Goal: Task Accomplishment & Management: Use online tool/utility

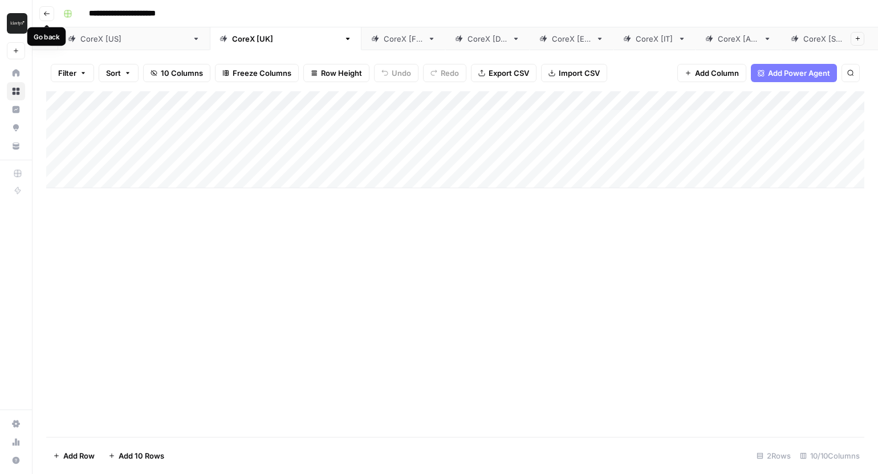
click at [50, 12] on button "Go back" at bounding box center [46, 13] width 15 height 15
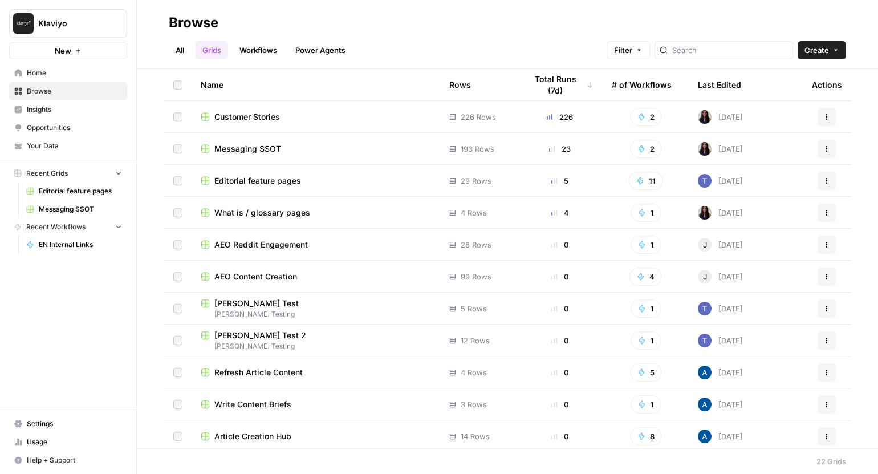
click at [280, 212] on span "What is / glossary pages" at bounding box center [262, 212] width 96 height 11
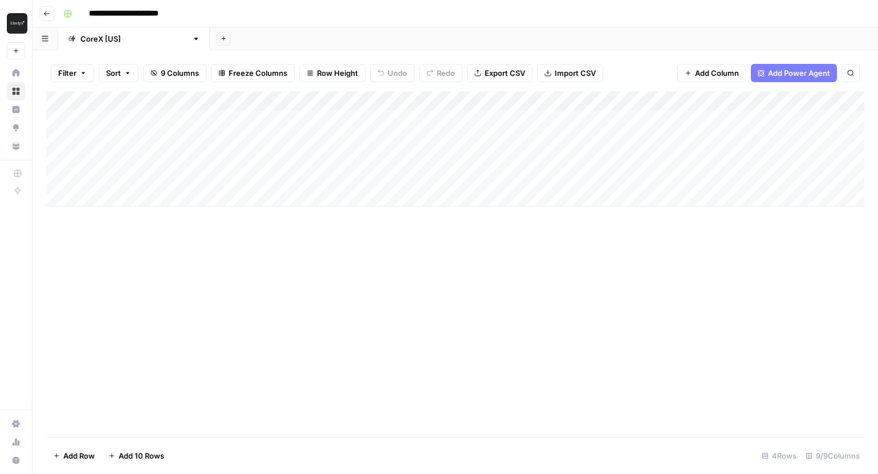
click at [97, 194] on div "Add Column" at bounding box center [455, 148] width 818 height 115
type textarea "*"
click at [217, 280] on div "Add Column" at bounding box center [455, 263] width 818 height 345
click at [217, 35] on button "Add Sheet" at bounding box center [224, 39] width 14 height 14
click at [46, 13] on icon "button" at bounding box center [46, 13] width 7 height 7
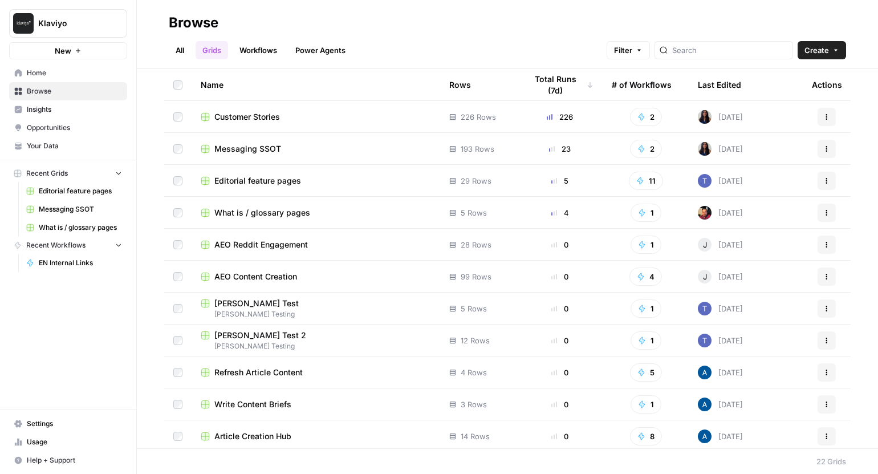
click at [842, 46] on button "Create" at bounding box center [821, 50] width 48 height 18
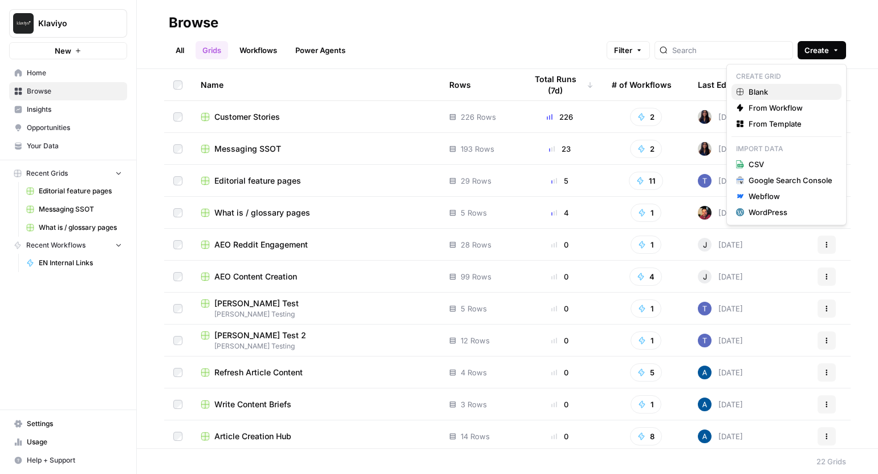
click at [785, 88] on span "Blank" at bounding box center [790, 91] width 84 height 11
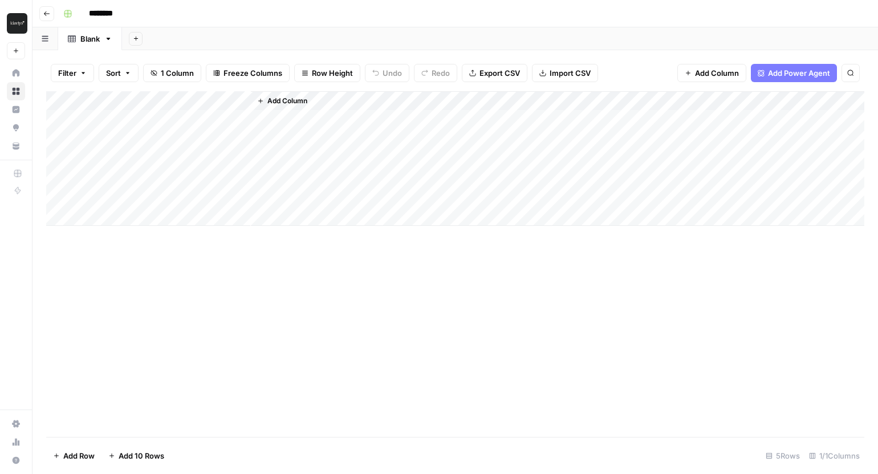
click at [106, 11] on input "********" at bounding box center [116, 14] width 64 height 18
click at [107, 11] on input "********" at bounding box center [116, 14] width 64 height 18
click at [131, 10] on input "********" at bounding box center [116, 14] width 64 height 18
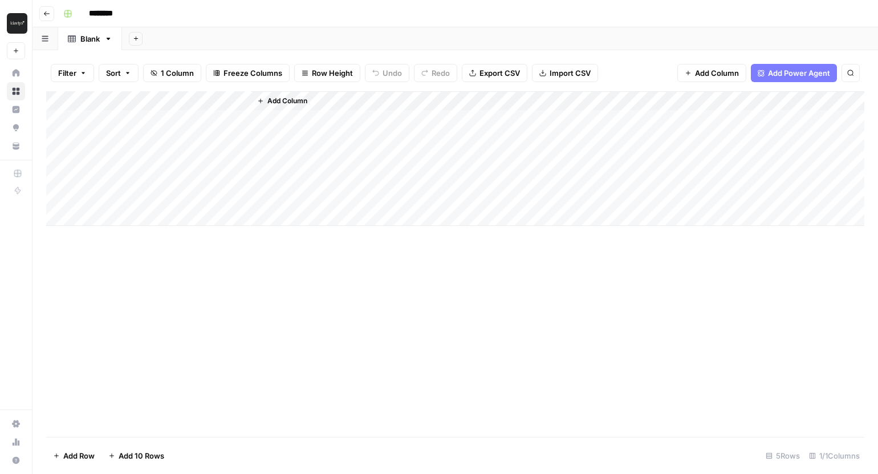
click at [131, 10] on input "********" at bounding box center [116, 14] width 64 height 18
type input "**********"
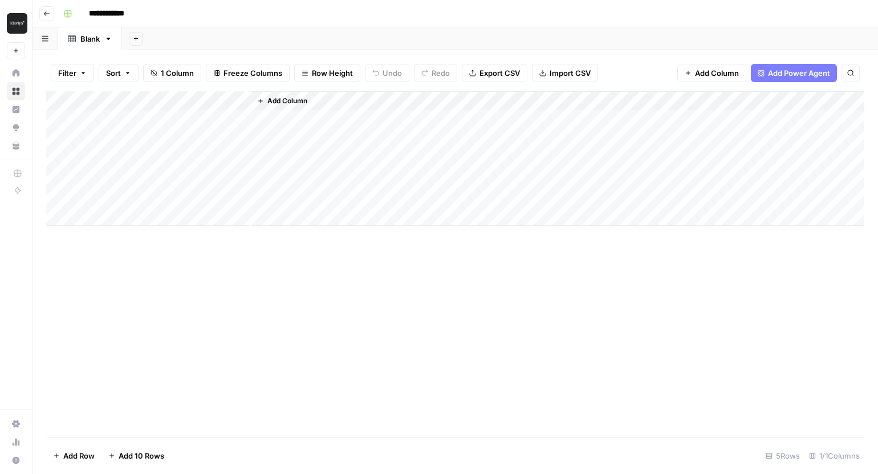
click at [154, 125] on div "Add Column" at bounding box center [455, 158] width 818 height 134
click at [181, 117] on div "Add Column" at bounding box center [455, 158] width 818 height 134
click at [181, 117] on textarea at bounding box center [176, 120] width 182 height 16
type textarea "**********"
click at [264, 97] on button "Add Column" at bounding box center [281, 100] width 59 height 15
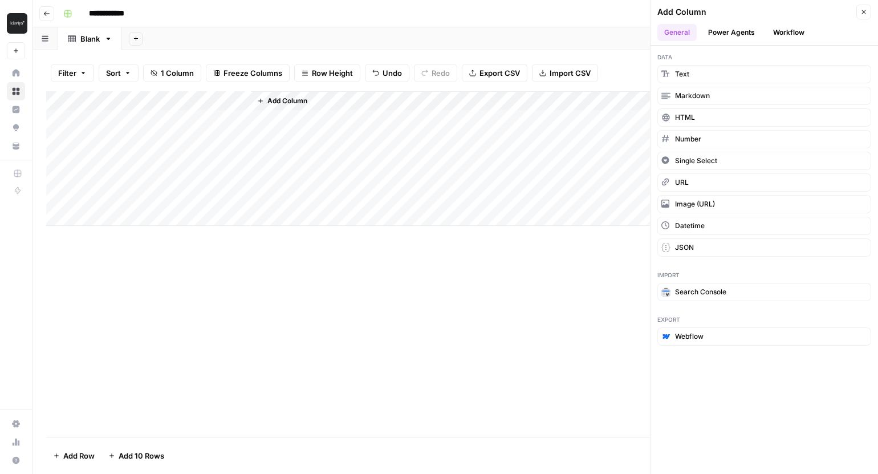
click at [469, 292] on div "Add Column" at bounding box center [455, 263] width 818 height 345
click at [251, 270] on div "Add Column" at bounding box center [455, 263] width 818 height 345
click at [373, 268] on div "Add Column" at bounding box center [455, 263] width 818 height 345
click at [145, 16] on input "**********" at bounding box center [116, 14] width 64 height 18
type input "**********"
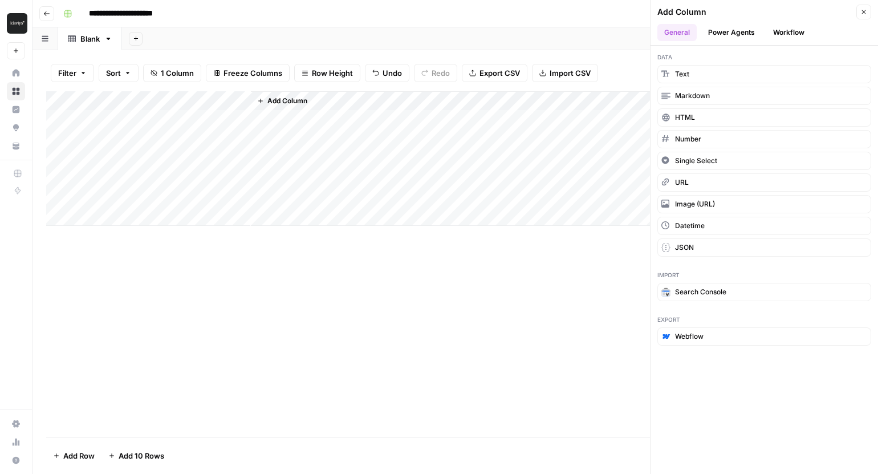
click at [863, 16] on button "Close" at bounding box center [863, 12] width 15 height 15
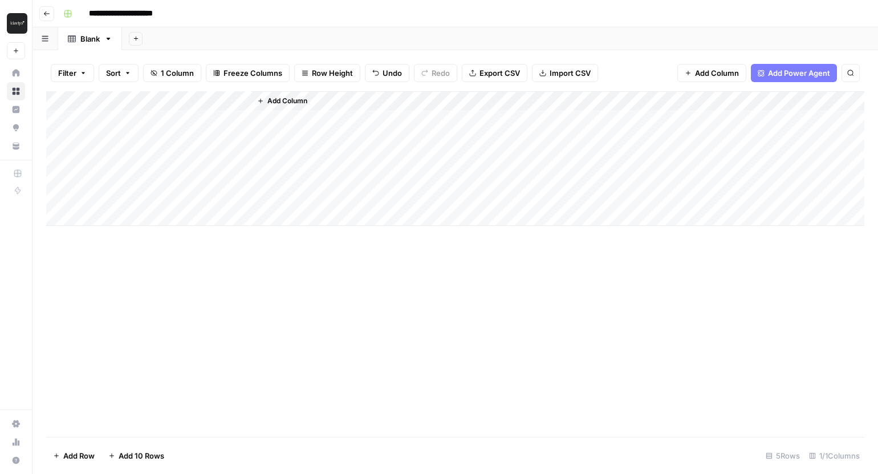
click at [322, 285] on div "Add Column" at bounding box center [455, 263] width 818 height 345
click at [52, 15] on button "Go back" at bounding box center [46, 13] width 15 height 15
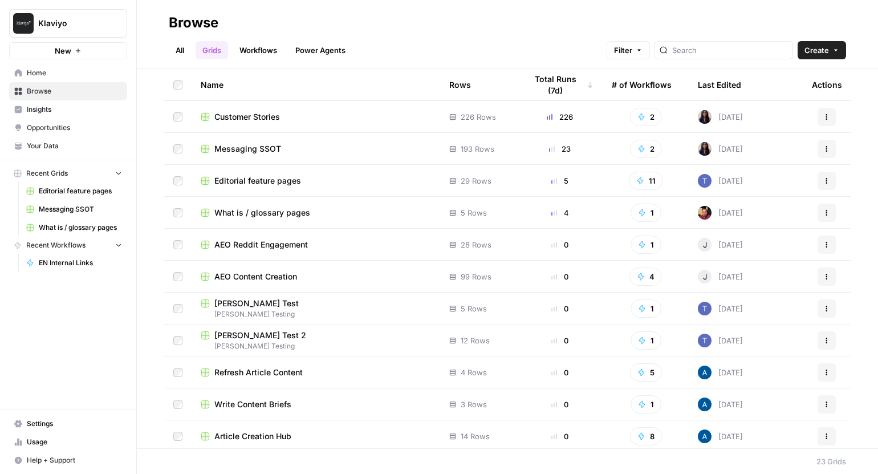
click at [230, 211] on span "What is / glossary pages" at bounding box center [262, 212] width 96 height 11
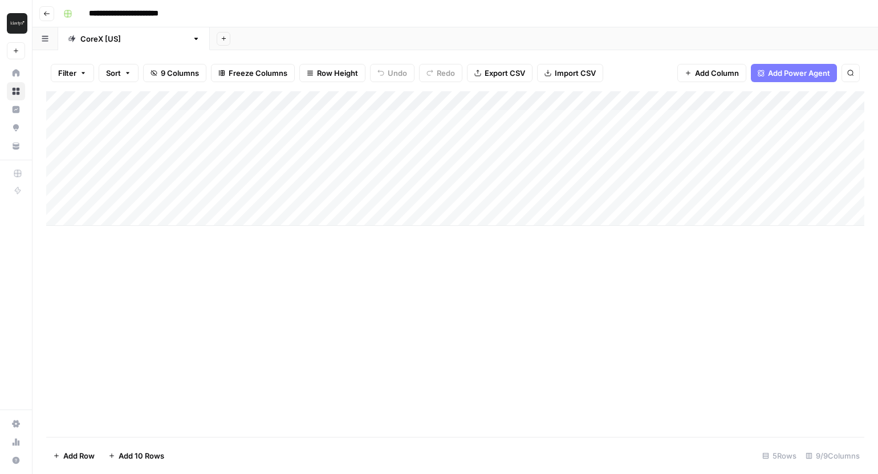
click at [47, 15] on icon "button" at bounding box center [46, 13] width 7 height 7
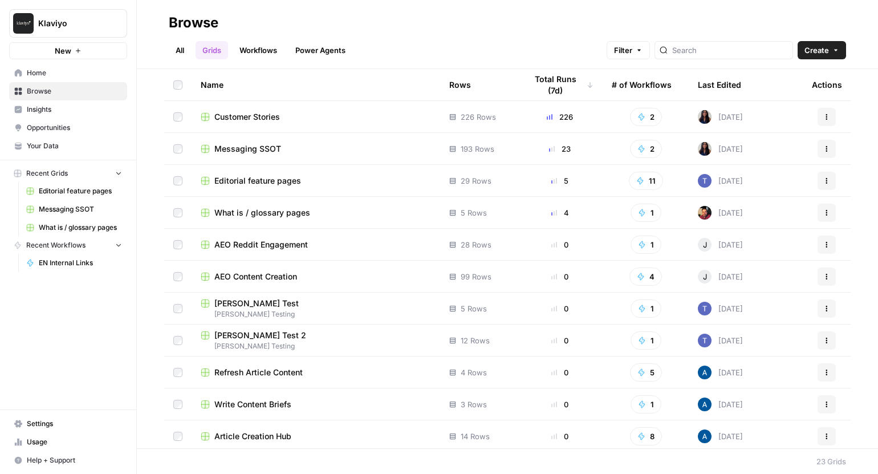
click at [263, 207] on span "What is / glossary pages" at bounding box center [262, 212] width 96 height 11
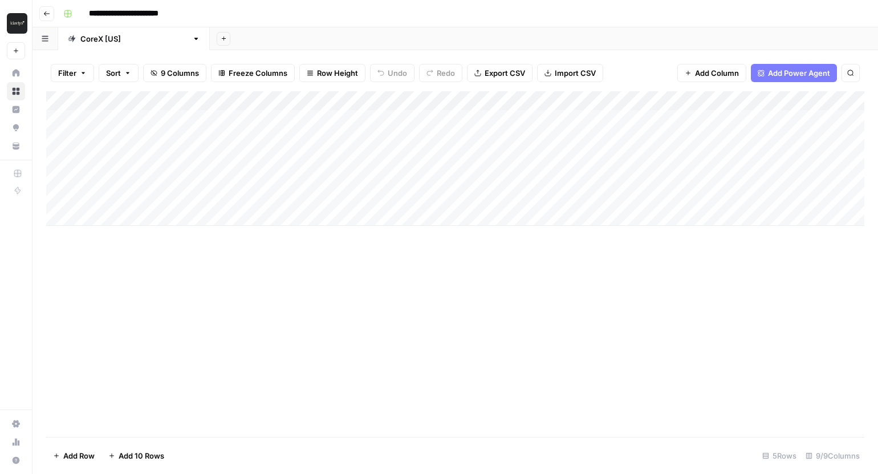
click at [72, 41] on icon at bounding box center [72, 39] width 8 height 8
drag, startPoint x: 513, startPoint y: 96, endPoint x: 578, endPoint y: 97, distance: 65.0
click at [578, 97] on div "Add Column" at bounding box center [455, 158] width 818 height 134
drag, startPoint x: 578, startPoint y: 97, endPoint x: 553, endPoint y: 97, distance: 24.5
click at [553, 97] on div "Add Column" at bounding box center [455, 158] width 818 height 134
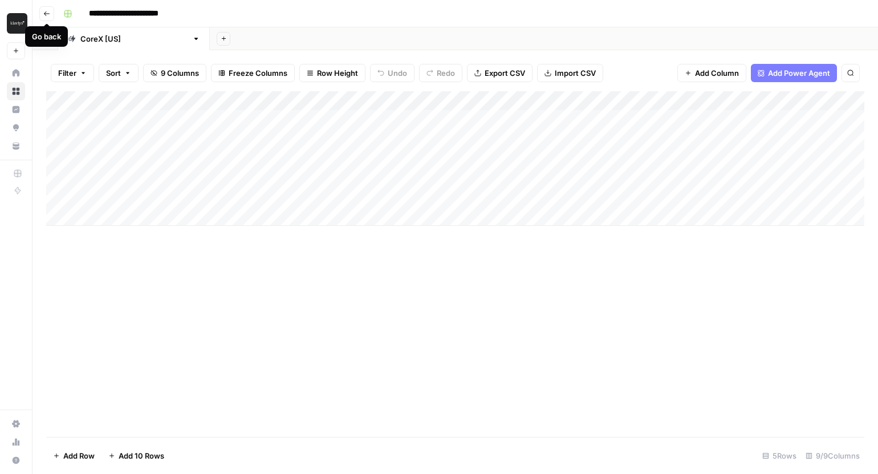
click at [47, 12] on icon "button" at bounding box center [46, 13] width 7 height 7
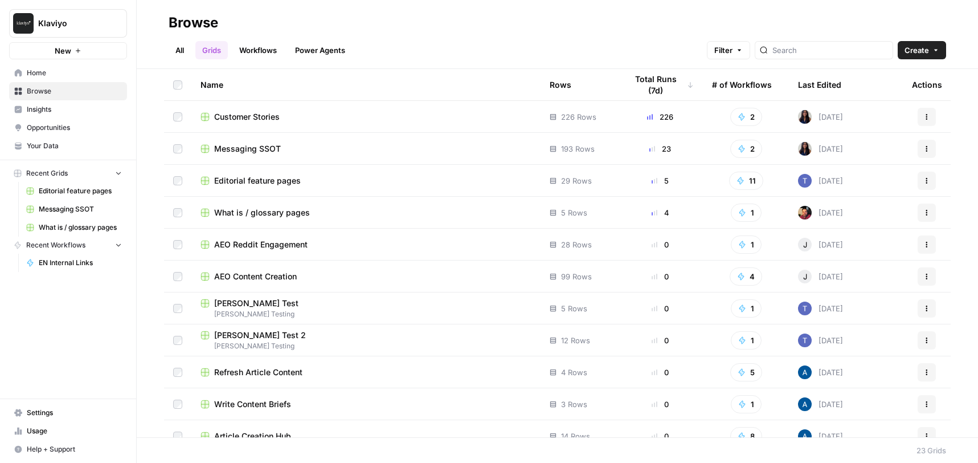
click at [255, 212] on span "What is / glossary pages" at bounding box center [262, 212] width 96 height 11
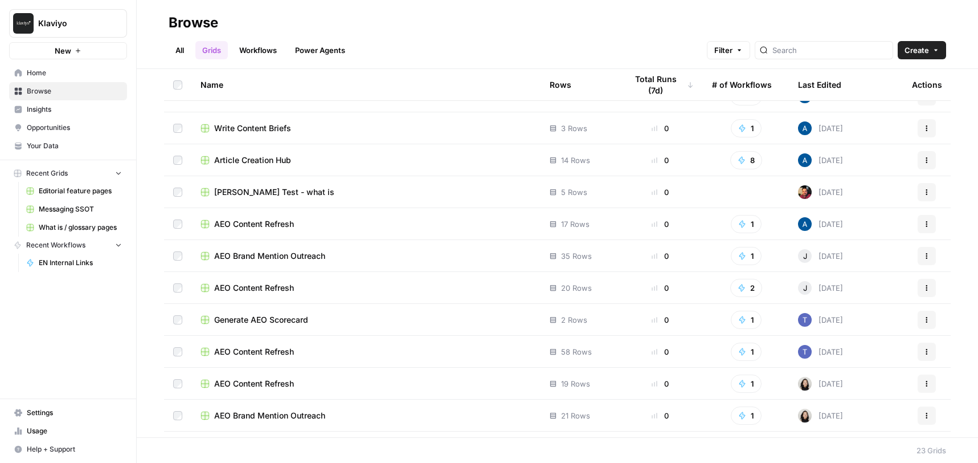
scroll to position [260, 0]
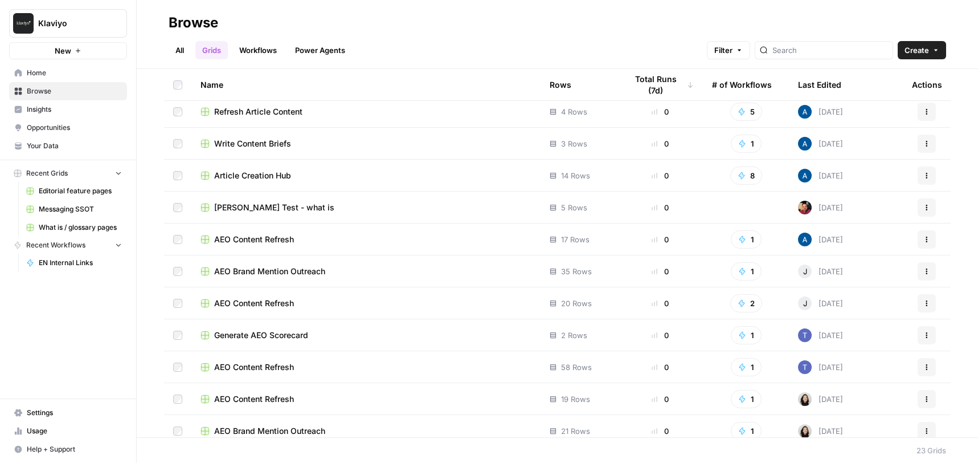
click at [260, 333] on span "Generate AEO Scorecard" at bounding box center [261, 334] width 94 height 11
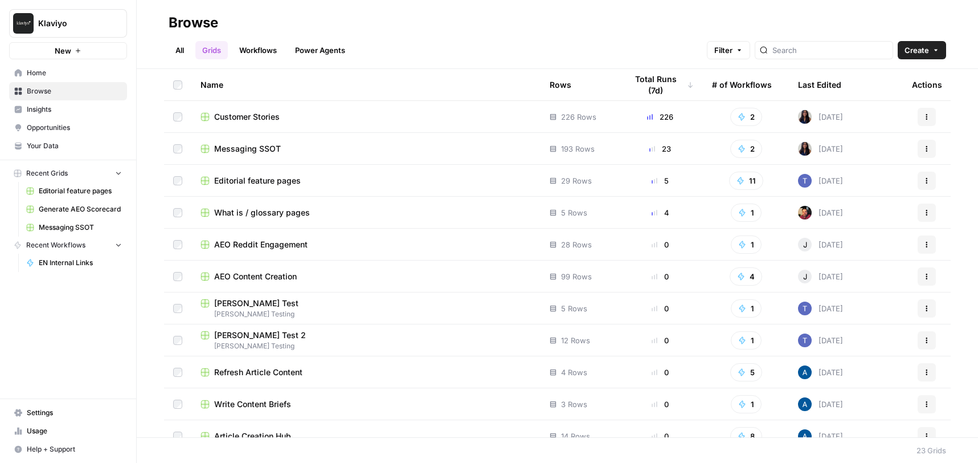
click at [253, 51] on link "Workflows" at bounding box center [257, 50] width 51 height 18
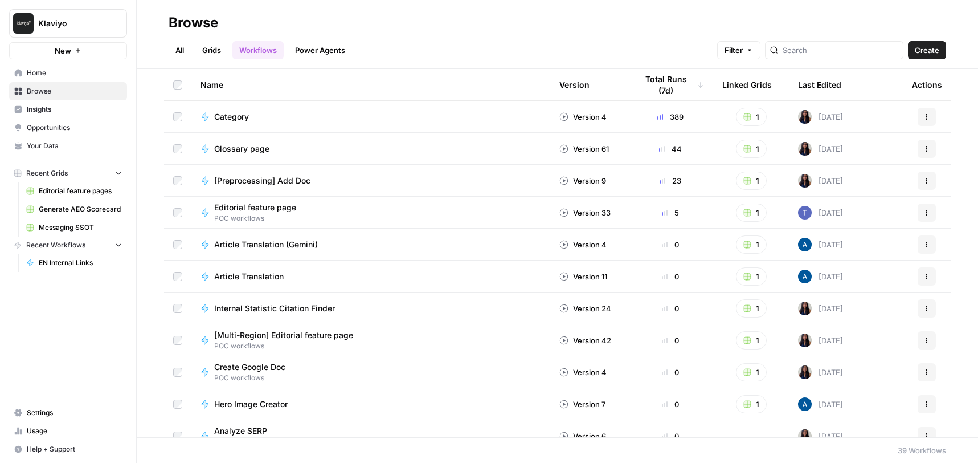
click at [276, 245] on span "Article Translation (Gemini)" at bounding box center [266, 244] width 104 height 11
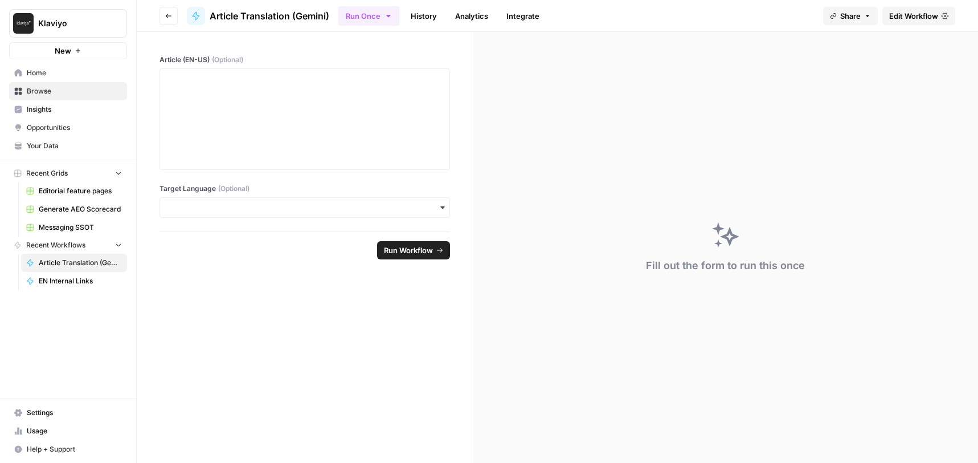
click at [158, 11] on header "Go back Article Translation (Gemini) Run Once History Analytics Integrate Share…" at bounding box center [558, 16] width 842 height 32
click at [166, 13] on icon "button" at bounding box center [168, 16] width 7 height 7
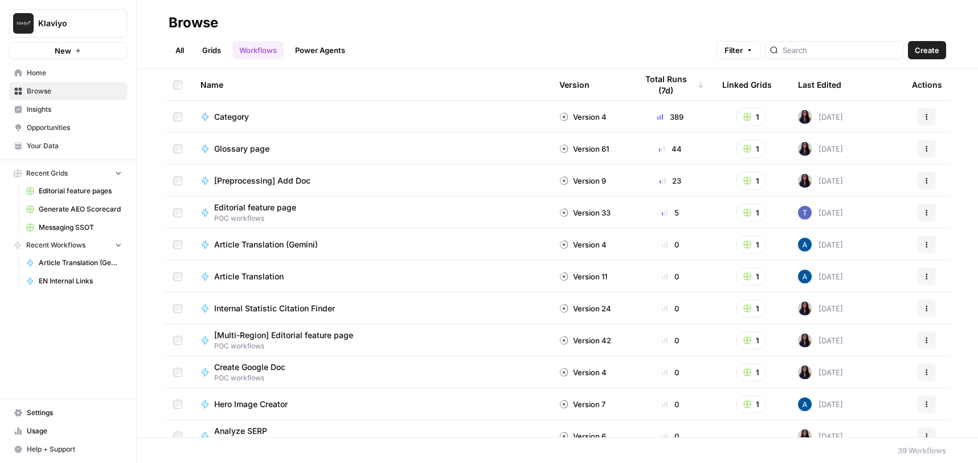
click at [272, 272] on span "Article Translation" at bounding box center [249, 276] width 70 height 11
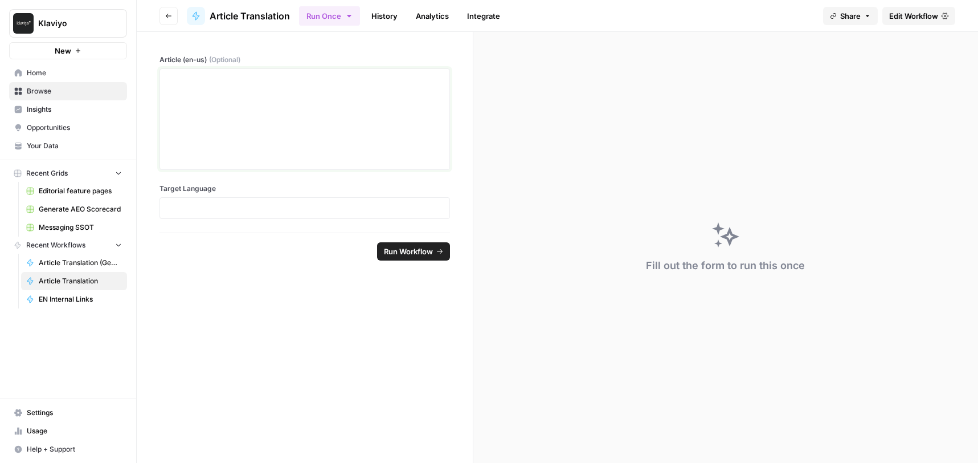
click at [306, 96] on div at bounding box center [305, 119] width 276 height 91
click at [257, 210] on p at bounding box center [305, 207] width 276 height 11
click at [418, 250] on span "Run Workflow" at bounding box center [408, 251] width 49 height 11
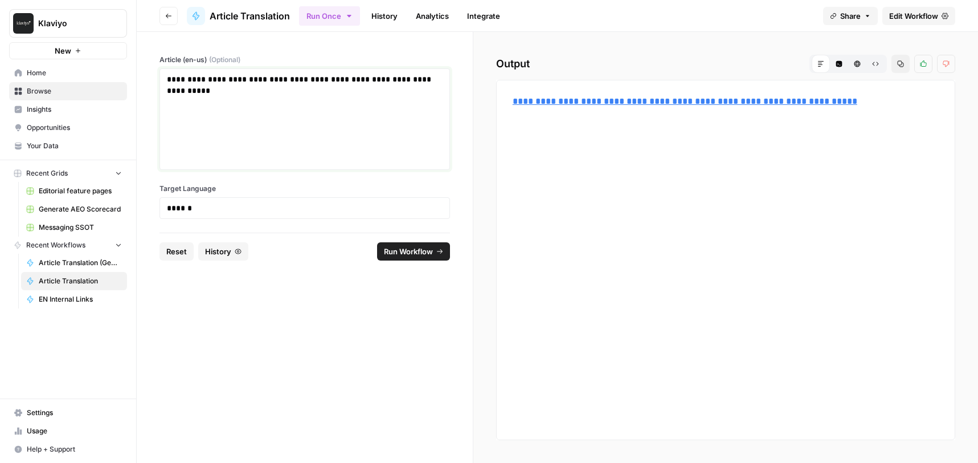
click at [305, 107] on div "**********" at bounding box center [305, 119] width 276 height 91
click at [172, 19] on button "Go back" at bounding box center [169, 16] width 18 height 18
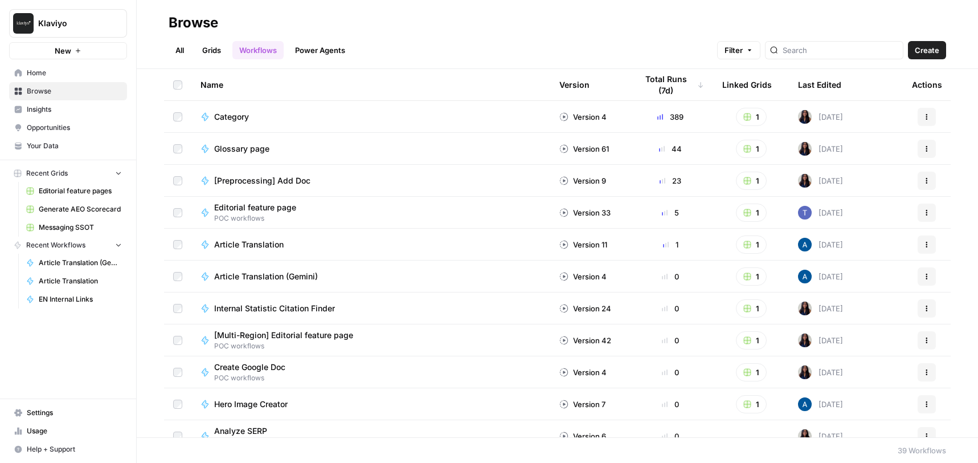
click at [274, 244] on span "Article Translation" at bounding box center [249, 244] width 70 height 11
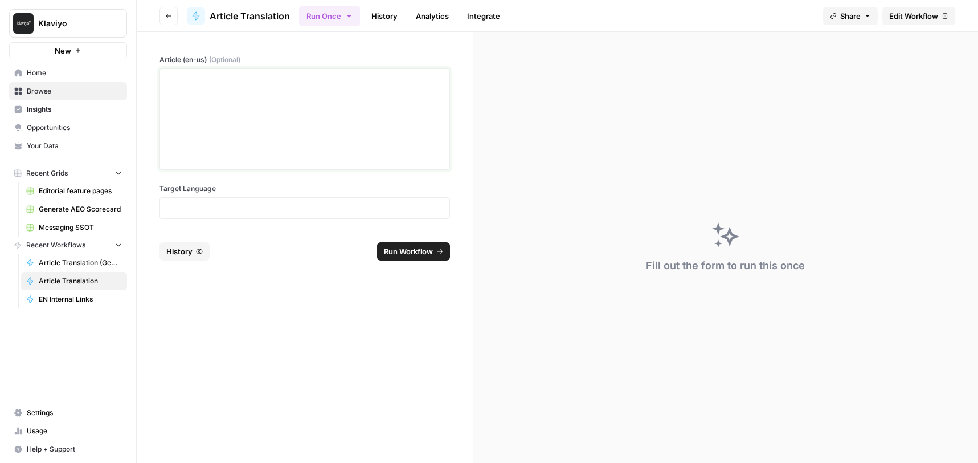
click at [300, 114] on div at bounding box center [305, 119] width 276 height 91
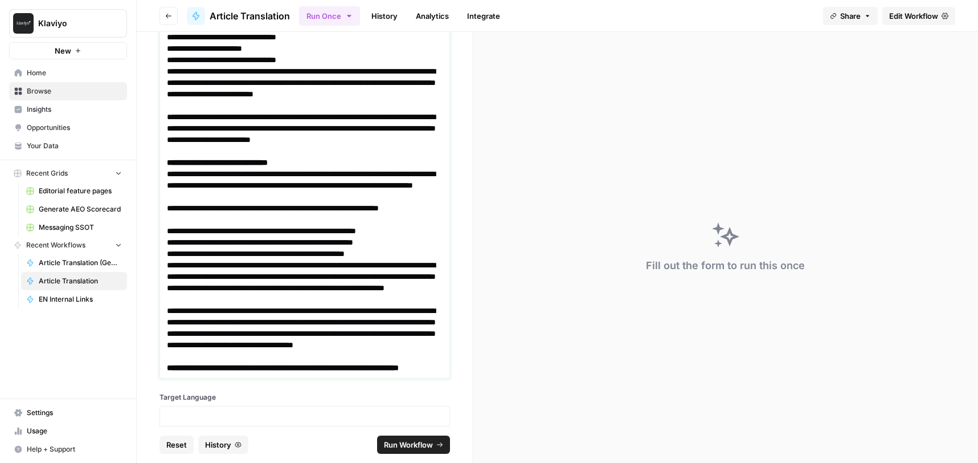
scroll to position [2326, 0]
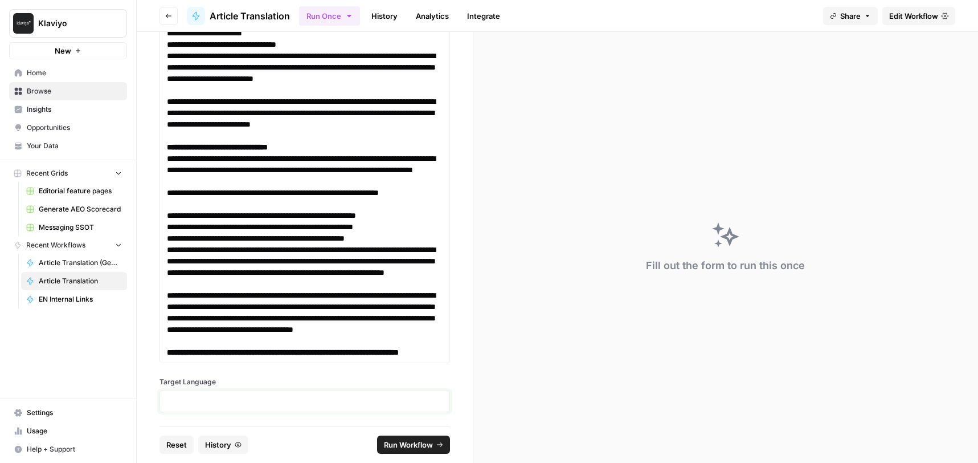
click at [203, 401] on p at bounding box center [305, 400] width 276 height 11
click at [415, 448] on span "Run Workflow" at bounding box center [408, 444] width 49 height 11
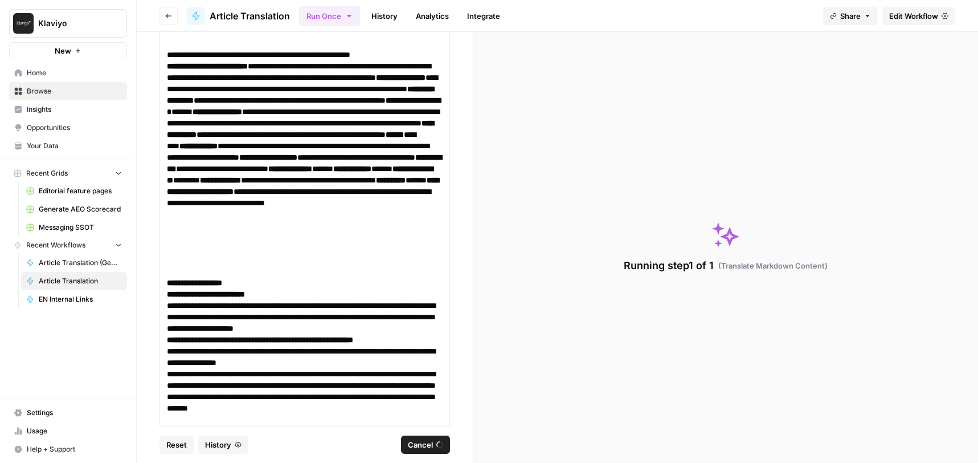
scroll to position [0, 0]
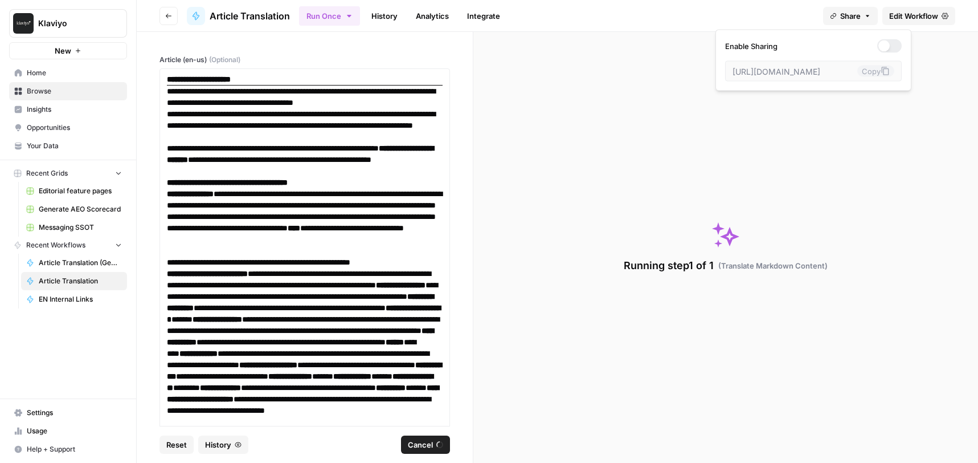
click at [865, 13] on icon "button" at bounding box center [867, 16] width 7 height 7
click at [121, 171] on icon "button" at bounding box center [119, 173] width 8 height 8
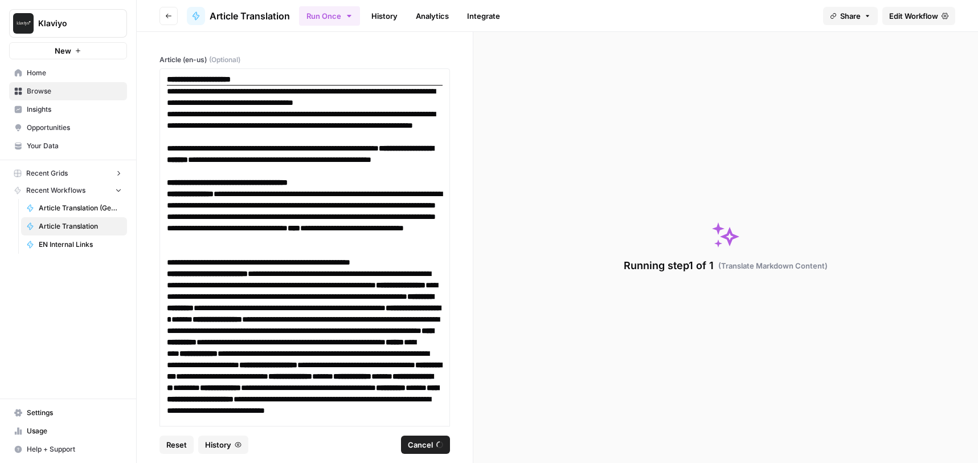
click at [120, 171] on icon "button" at bounding box center [119, 173] width 8 height 8
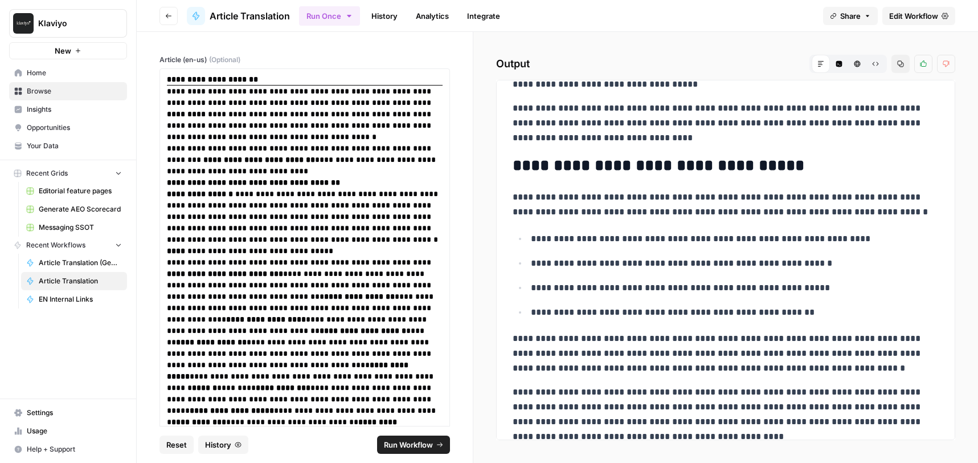
scroll to position [3642, 0]
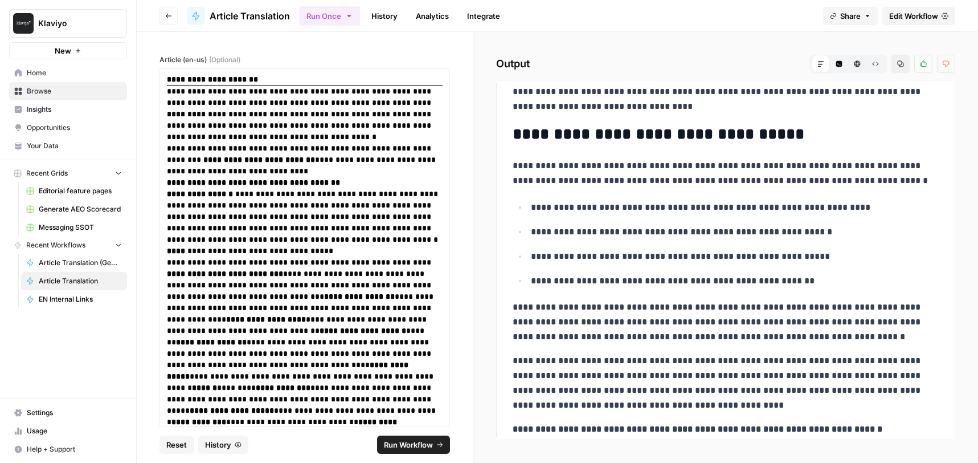
click at [174, 446] on span "Reset" at bounding box center [176, 444] width 21 height 11
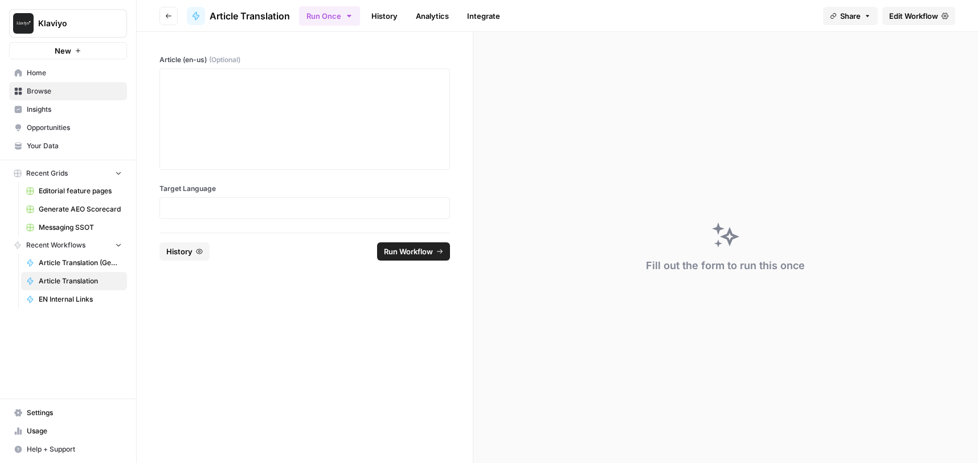
click at [173, 18] on button "Go back" at bounding box center [169, 16] width 18 height 18
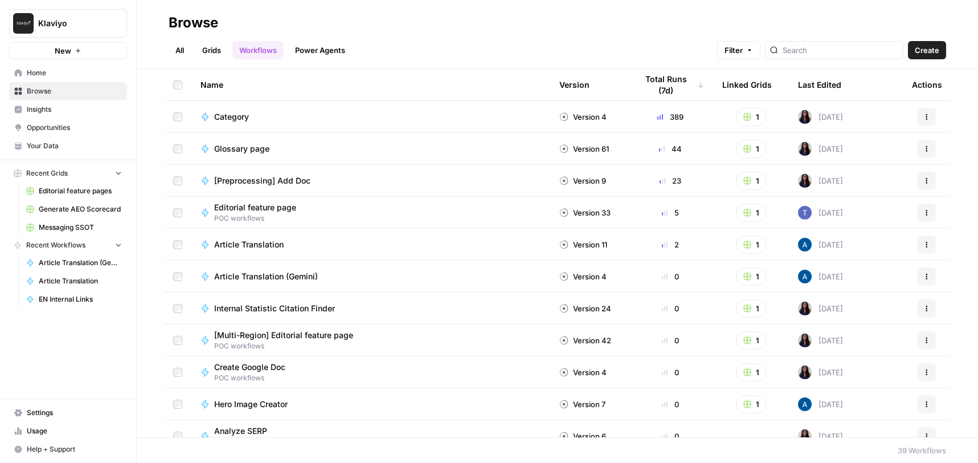
click at [45, 92] on span "Browse" at bounding box center [74, 91] width 95 height 10
click at [186, 48] on link "All" at bounding box center [180, 50] width 22 height 18
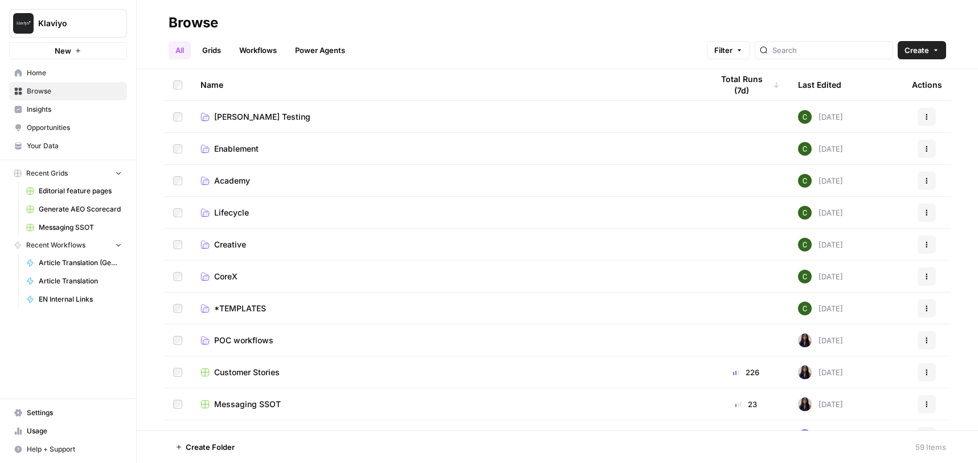
click at [71, 228] on span "Messaging SSOT" at bounding box center [80, 227] width 83 height 10
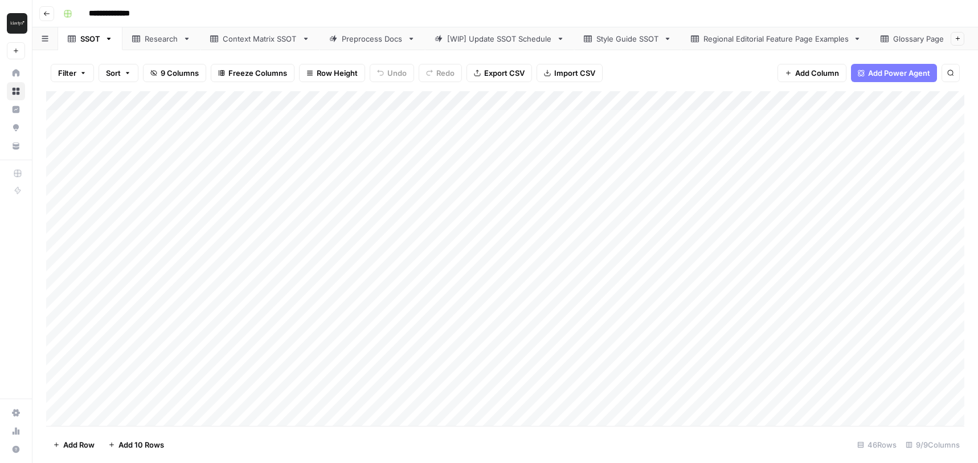
click at [44, 11] on icon "button" at bounding box center [46, 13] width 7 height 7
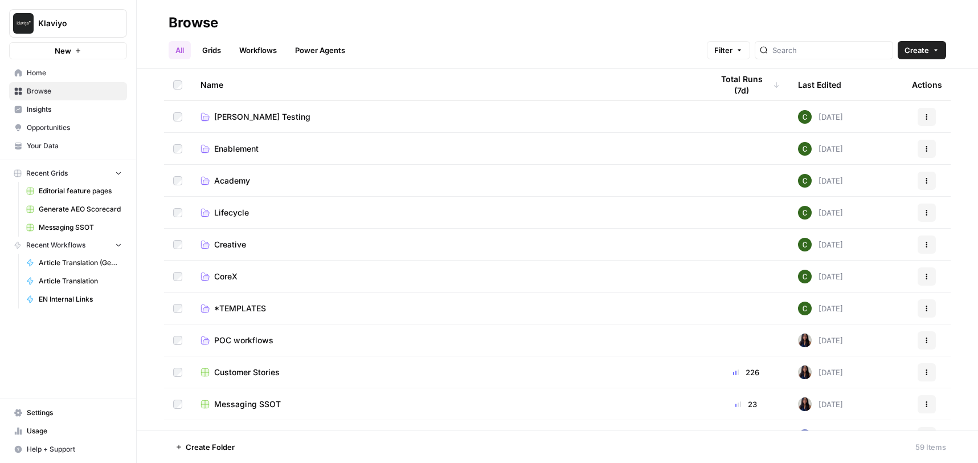
click at [48, 87] on span "Browse" at bounding box center [74, 91] width 95 height 10
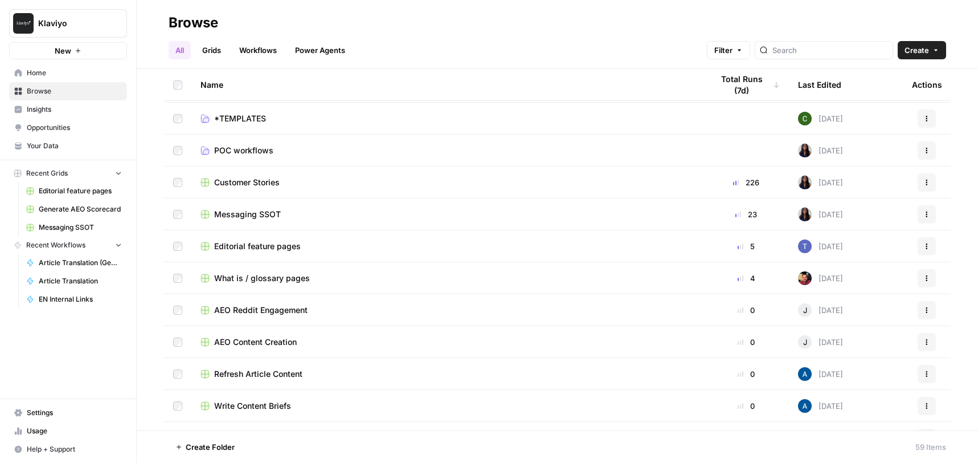
scroll to position [199, 0]
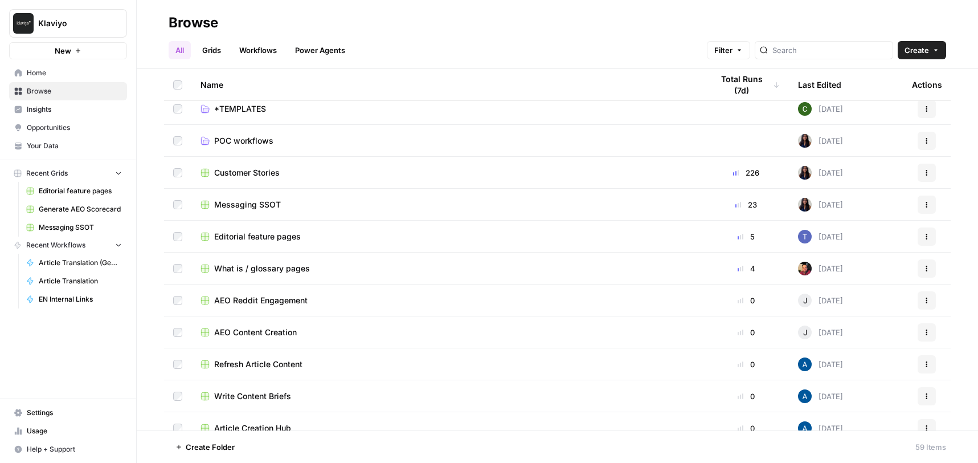
click at [272, 270] on span "What is / glossary pages" at bounding box center [262, 268] width 96 height 11
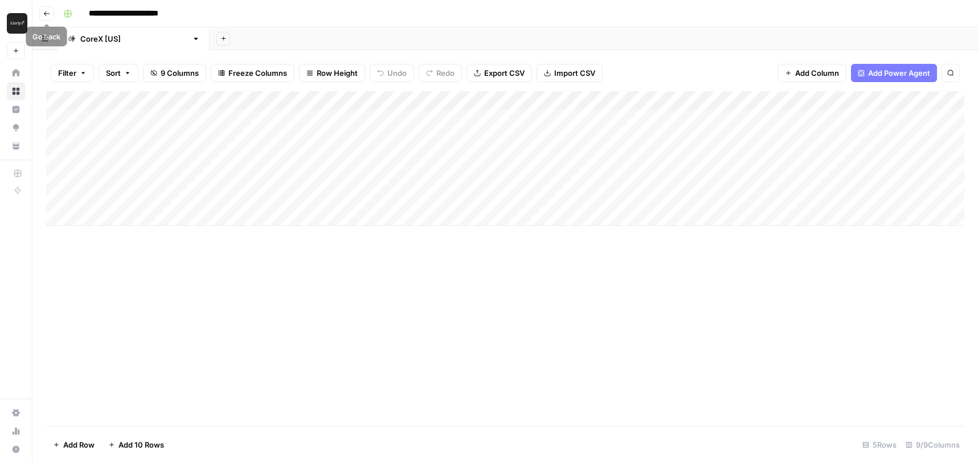
click at [46, 14] on icon "button" at bounding box center [46, 13] width 7 height 7
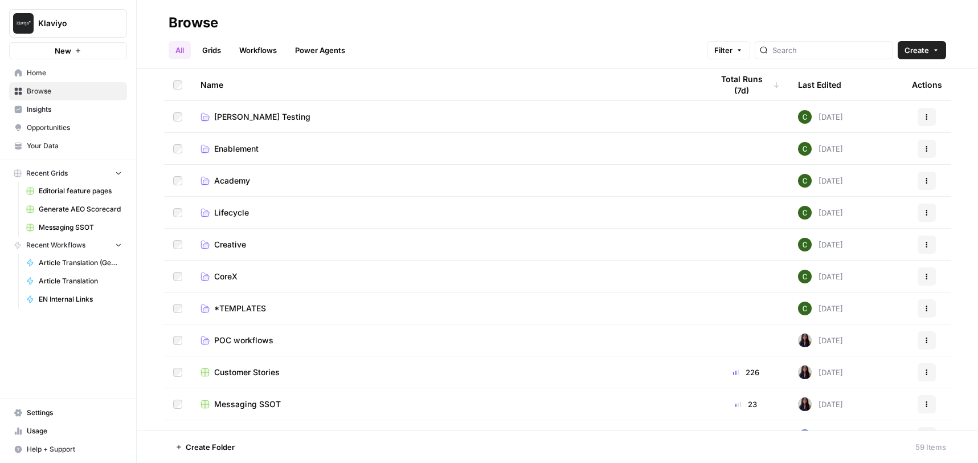
click at [269, 283] on td "CoreX" at bounding box center [447, 275] width 512 height 31
click at [216, 274] on span "CoreX" at bounding box center [225, 276] width 23 height 11
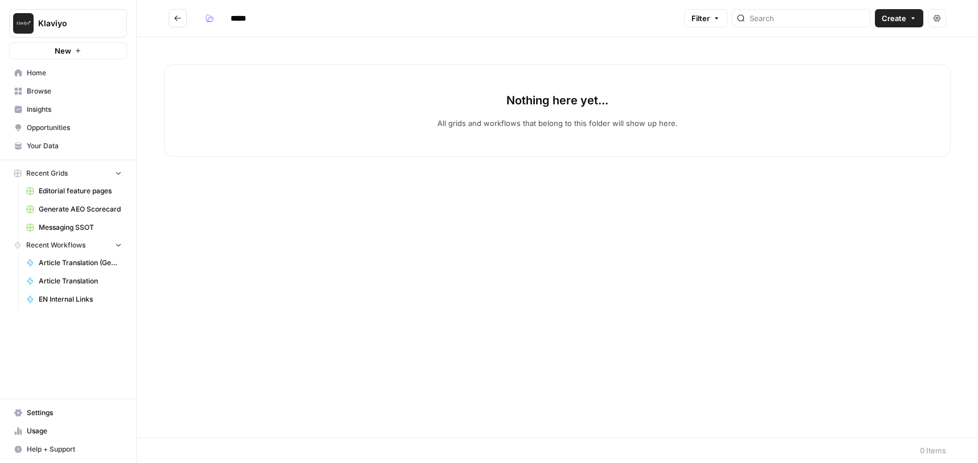
click at [181, 22] on button "Go back" at bounding box center [178, 18] width 18 height 18
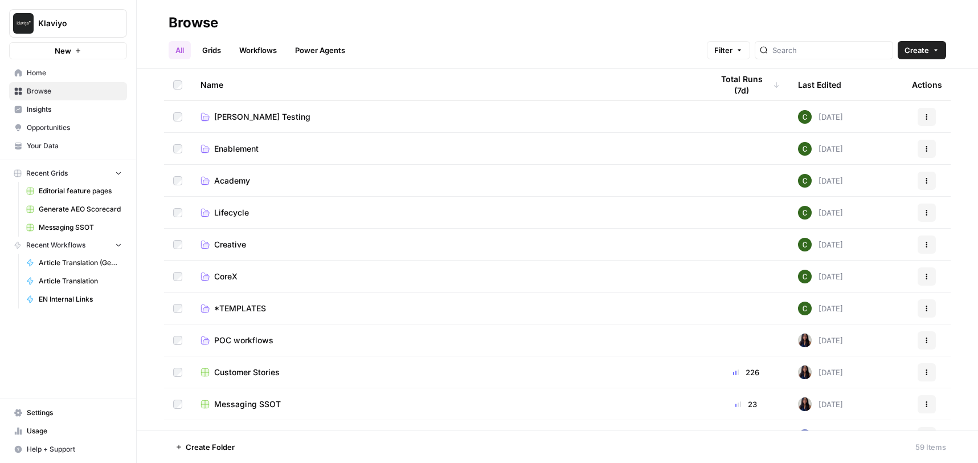
click at [215, 51] on link "Grids" at bounding box center [211, 50] width 32 height 18
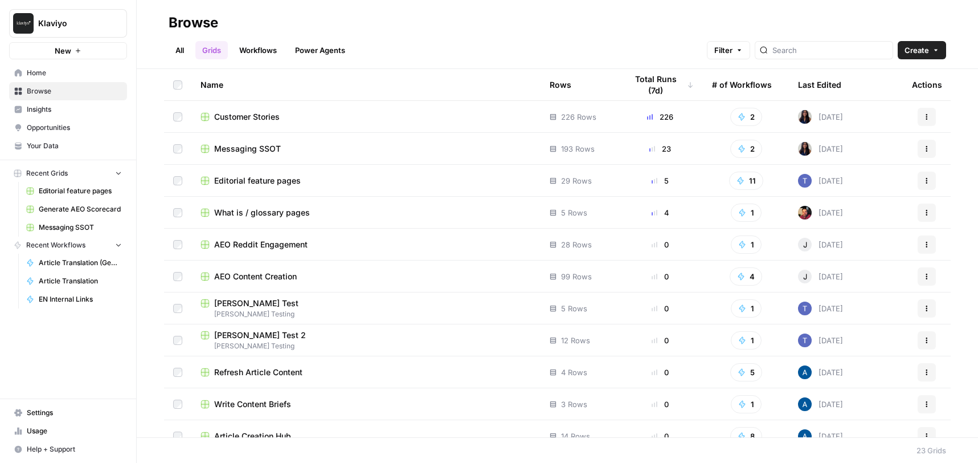
click at [245, 147] on span "Messaging SSOT" at bounding box center [247, 148] width 67 height 11
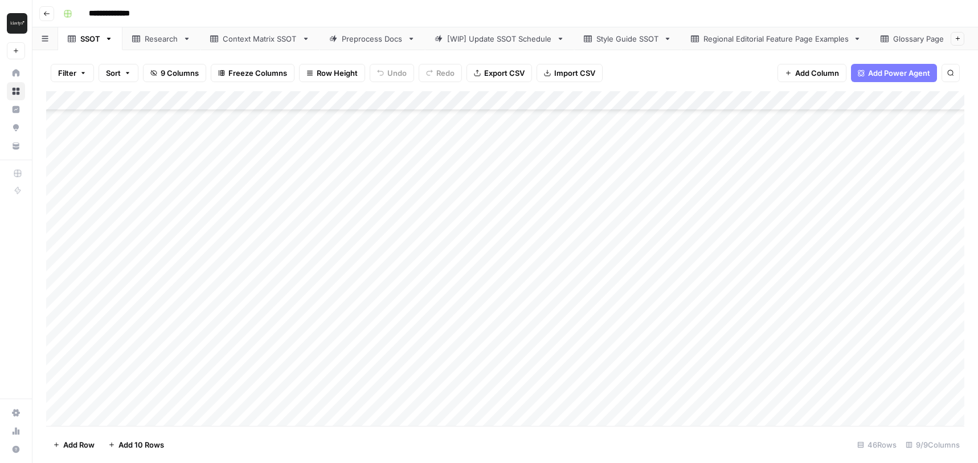
scroll to position [594, 0]
click at [50, 22] on header "**********" at bounding box center [505, 13] width 946 height 27
click at [50, 8] on button "Go back" at bounding box center [46, 13] width 15 height 15
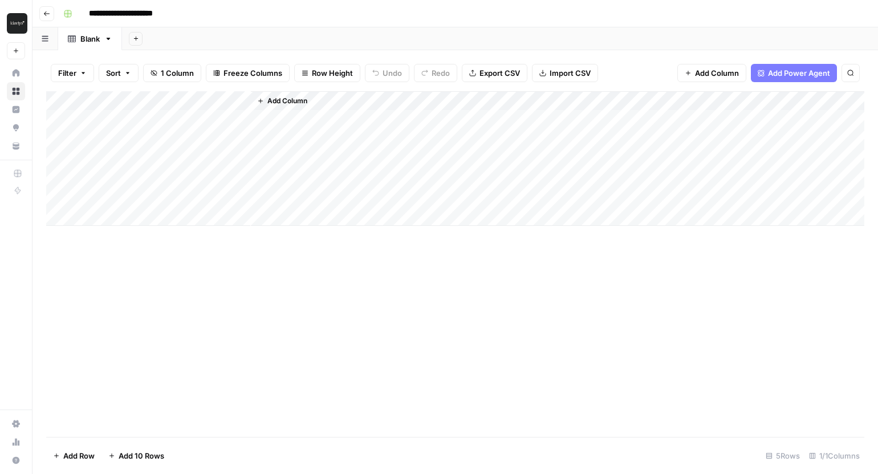
click at [257, 102] on icon "button" at bounding box center [260, 100] width 7 height 7
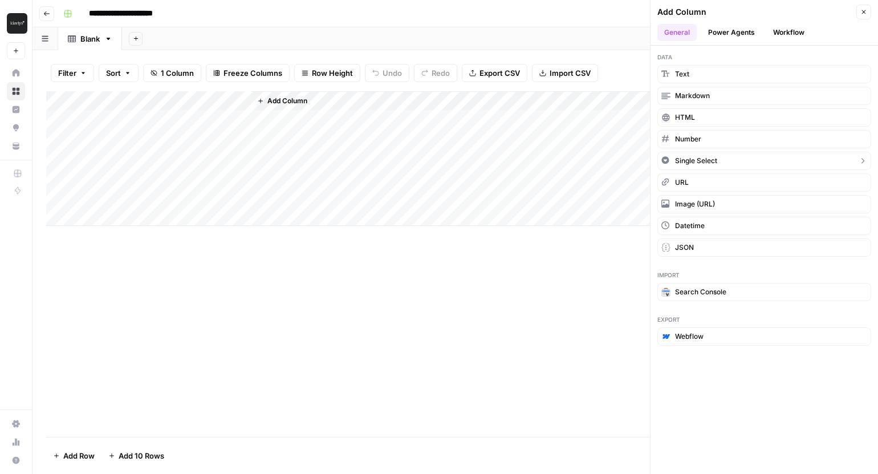
click at [703, 162] on span "Single Select" at bounding box center [696, 161] width 42 height 10
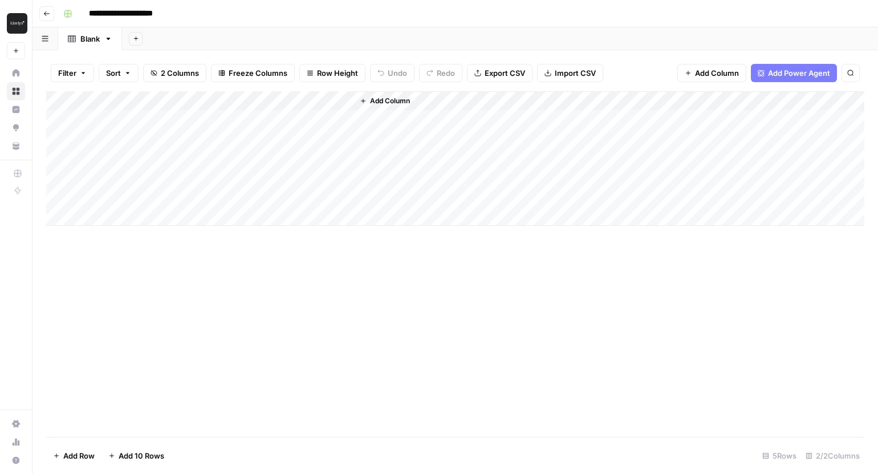
click at [280, 114] on div "Add Column" at bounding box center [455, 158] width 818 height 134
click at [290, 103] on div "Add Column" at bounding box center [455, 158] width 818 height 134
click at [290, 103] on div at bounding box center [301, 102] width 103 height 23
click at [314, 104] on div at bounding box center [301, 102] width 103 height 23
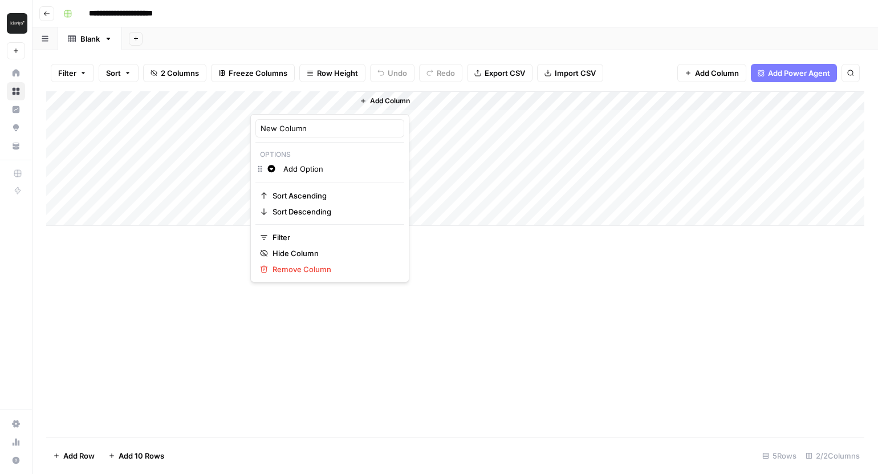
click at [314, 104] on div at bounding box center [301, 102] width 103 height 23
click at [301, 101] on div at bounding box center [301, 102] width 103 height 23
click at [296, 168] on input "Add Option" at bounding box center [341, 168] width 116 height 11
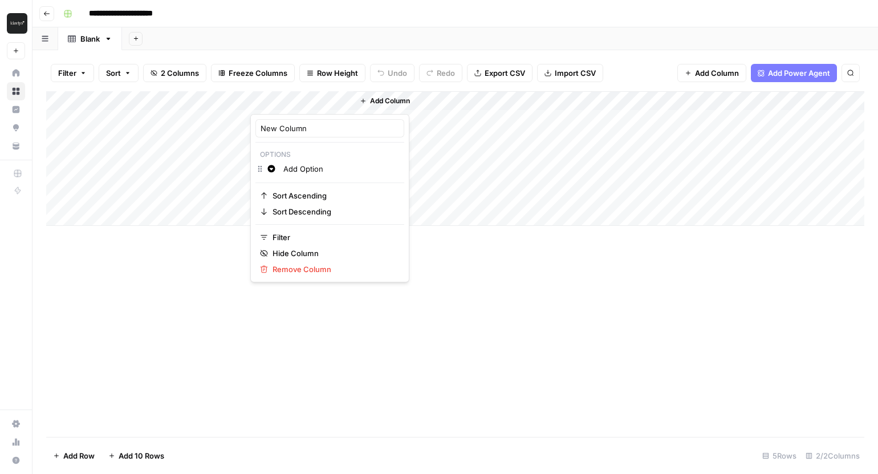
click at [415, 305] on div "Add Column" at bounding box center [455, 263] width 818 height 345
click at [267, 116] on div "Add Column" at bounding box center [455, 158] width 818 height 134
click at [364, 100] on icon "button" at bounding box center [363, 100] width 7 height 7
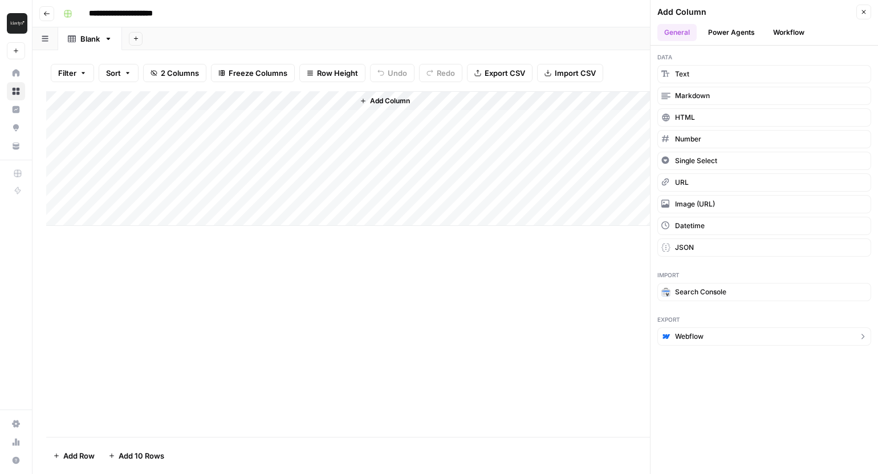
click at [689, 337] on span "Webflow" at bounding box center [689, 336] width 28 height 10
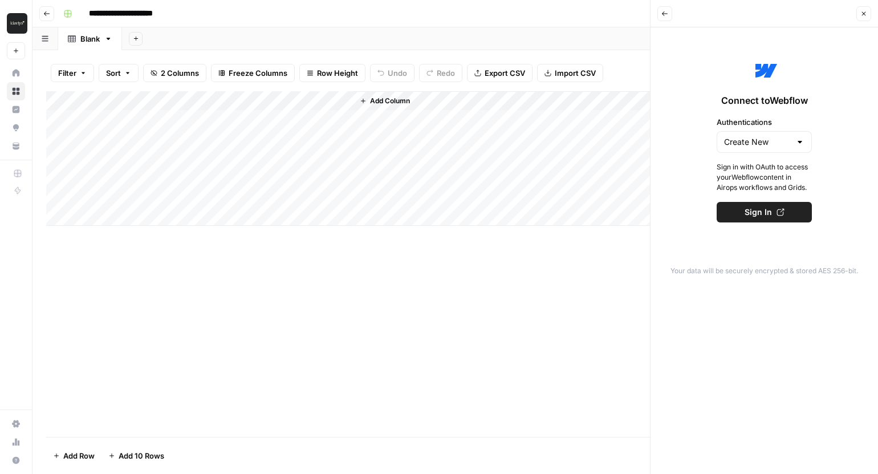
click at [805, 141] on div "Create New" at bounding box center [763, 142] width 95 height 22
type input "Create New"
click at [839, 192] on div "Connect to Webflow Authentications Create New Sign in with OAuth to access your…" at bounding box center [764, 139] width 214 height 211
click at [779, 213] on icon "button" at bounding box center [780, 212] width 8 height 8
